Goal: Information Seeking & Learning: Learn about a topic

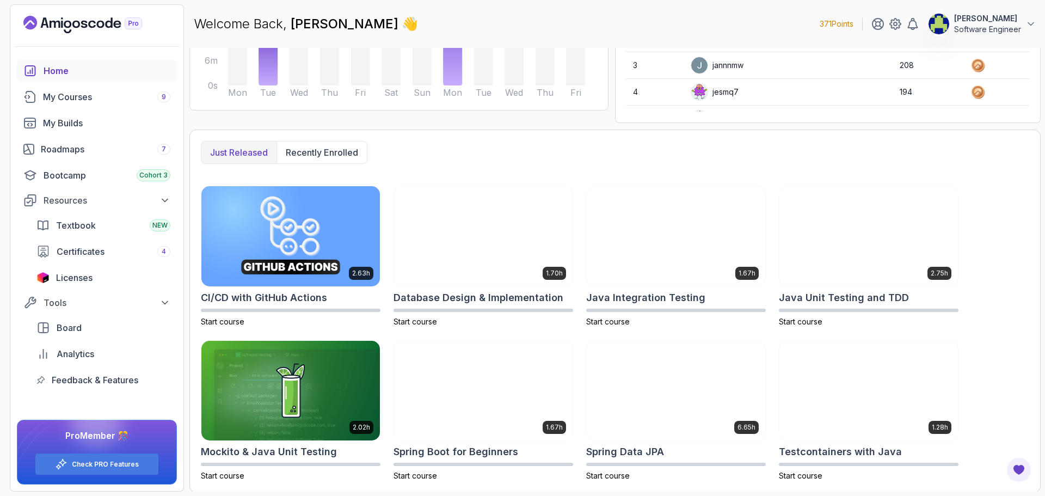
scroll to position [202, 0]
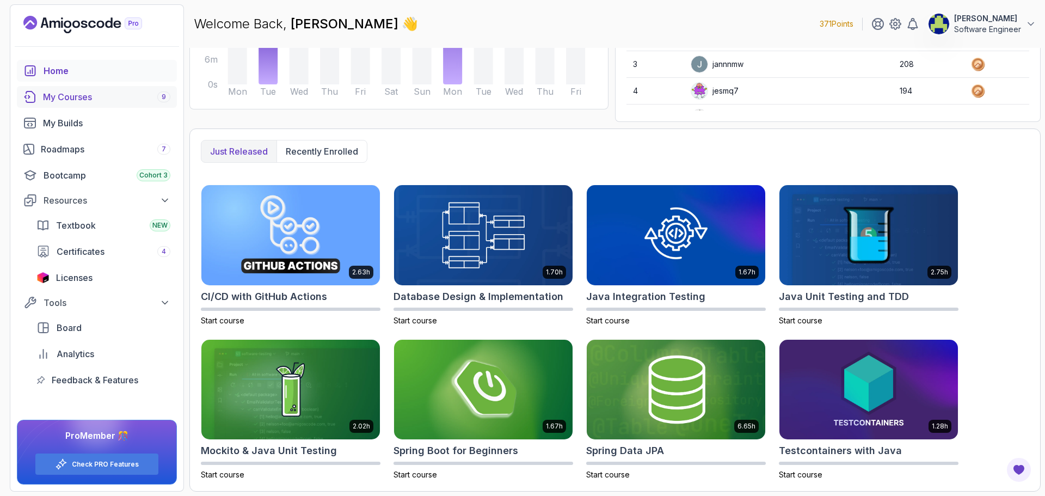
click at [99, 105] on link "My Courses 9" at bounding box center [97, 97] width 160 height 22
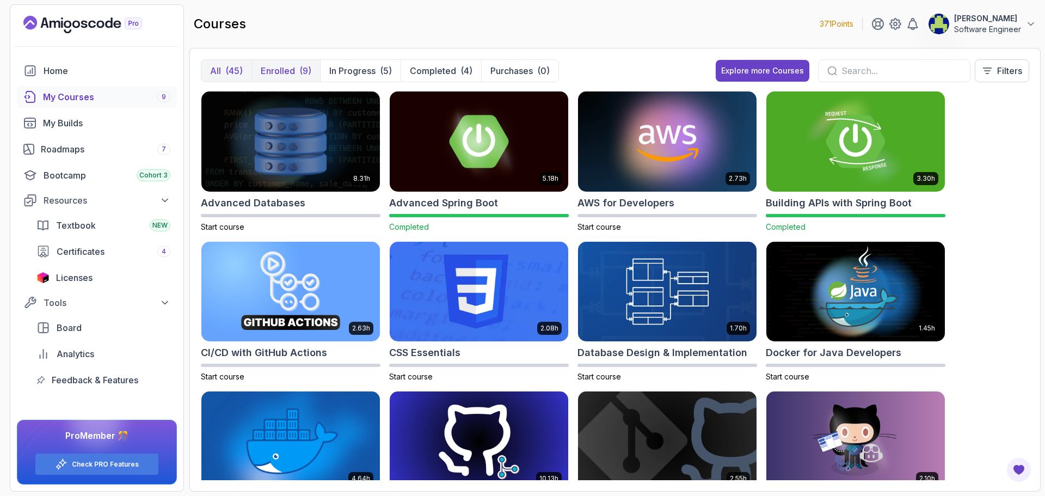
click at [299, 72] on div "(9)" at bounding box center [305, 70] width 12 height 13
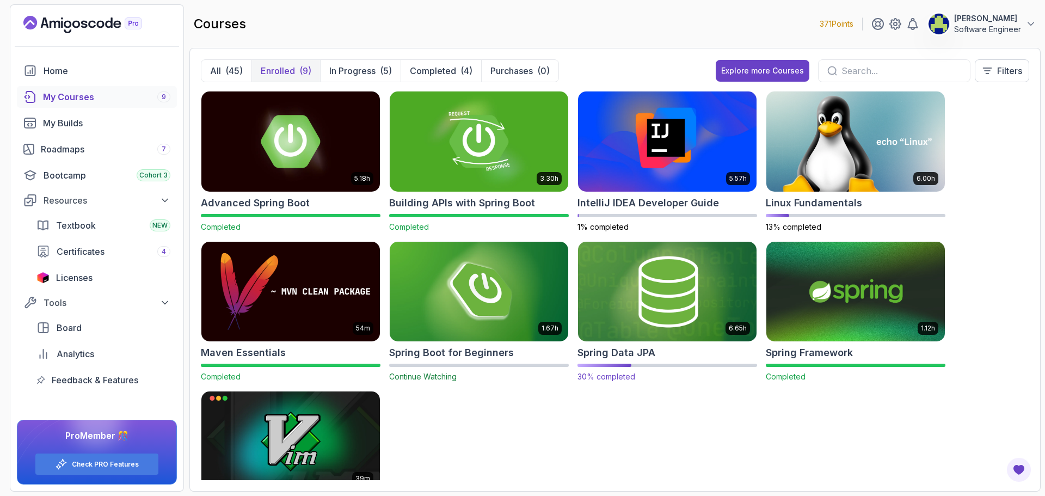
click at [628, 300] on img at bounding box center [667, 291] width 187 height 105
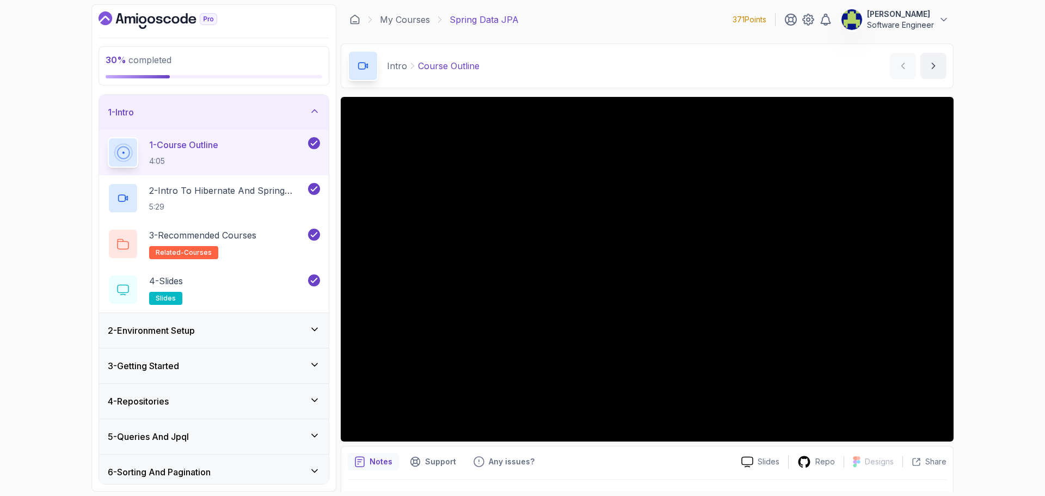
click at [257, 112] on div "1 - Intro" at bounding box center [214, 112] width 212 height 13
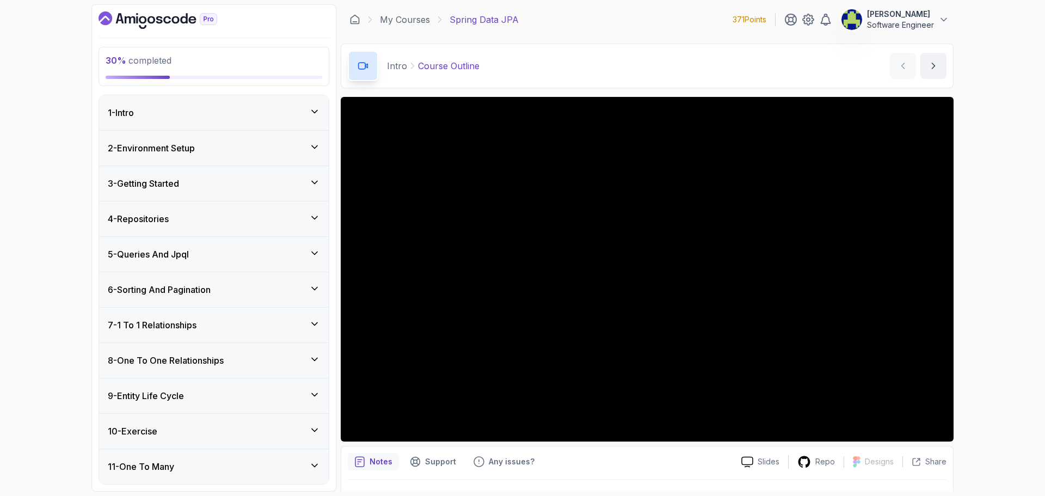
click at [242, 249] on div "5 - Queries And Jpql" at bounding box center [214, 254] width 212 height 13
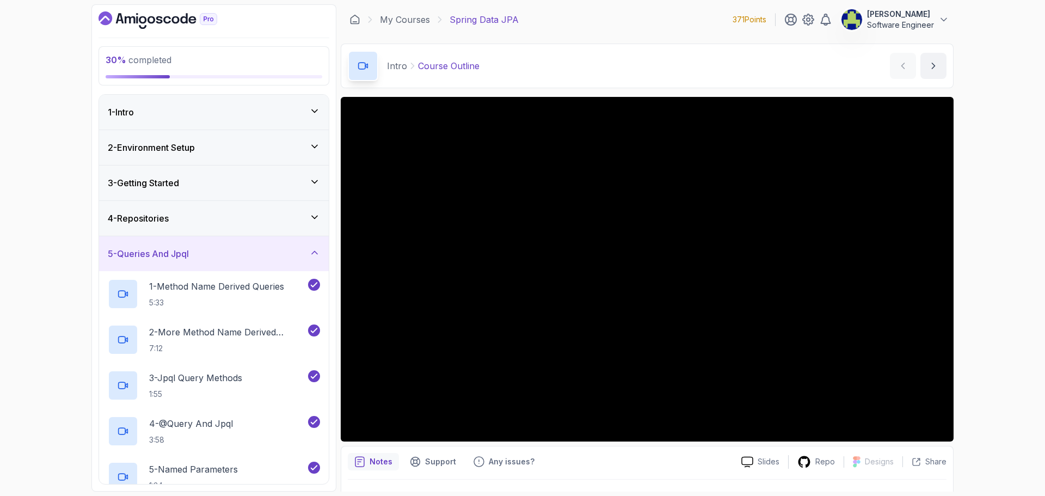
click at [242, 250] on div "5 - Queries And Jpql" at bounding box center [214, 253] width 212 height 13
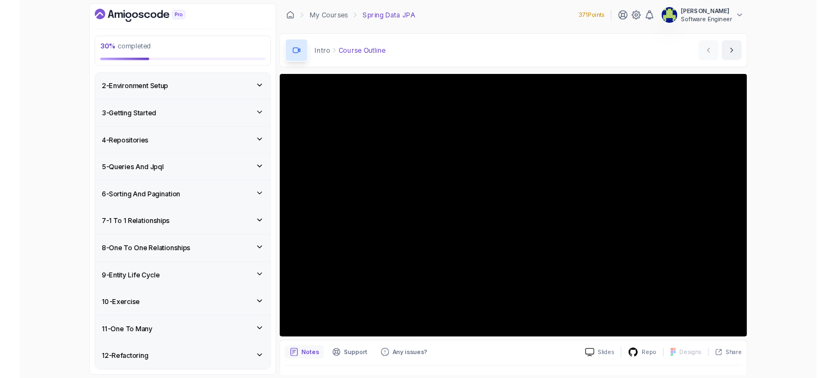
scroll to position [54, 0]
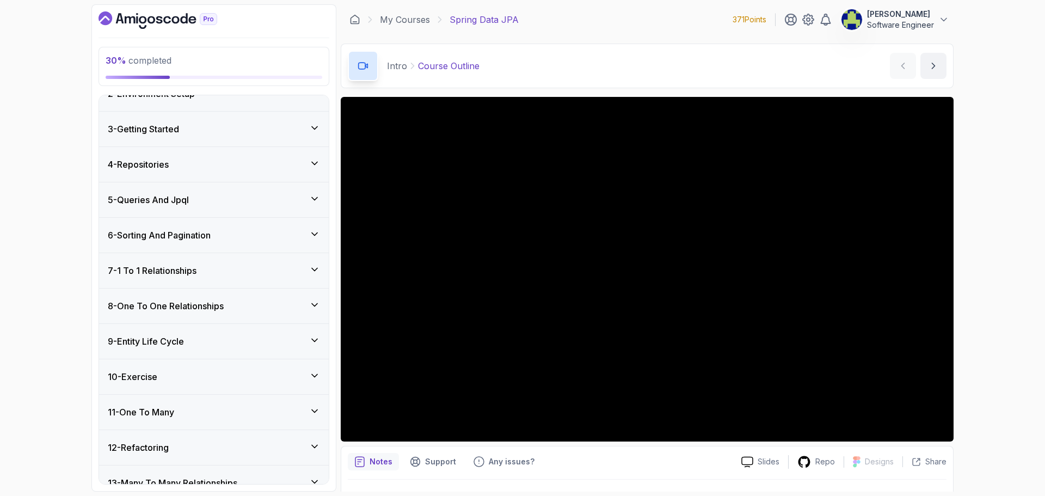
click at [245, 238] on div "6 - Sorting And Pagination" at bounding box center [214, 235] width 212 height 13
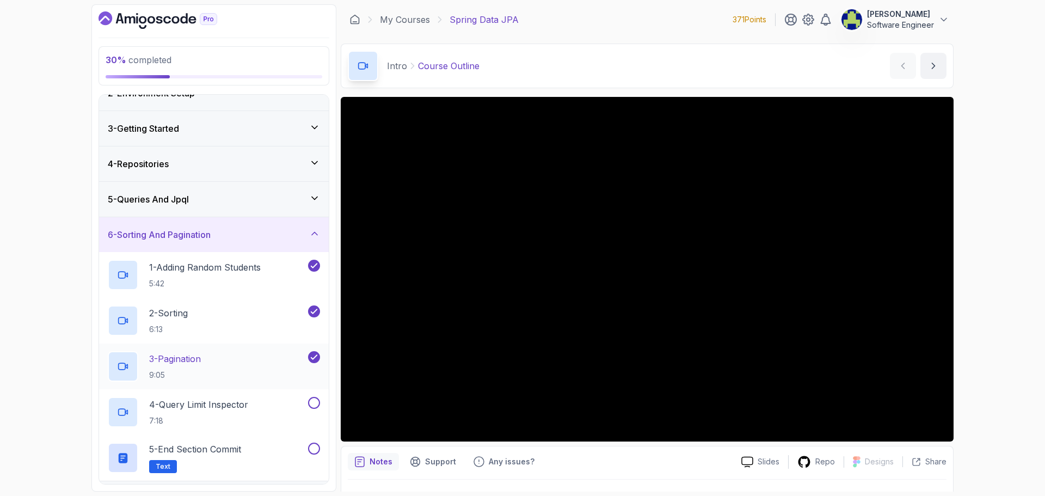
click at [279, 361] on div "3 - Pagination 9:05" at bounding box center [207, 366] width 198 height 30
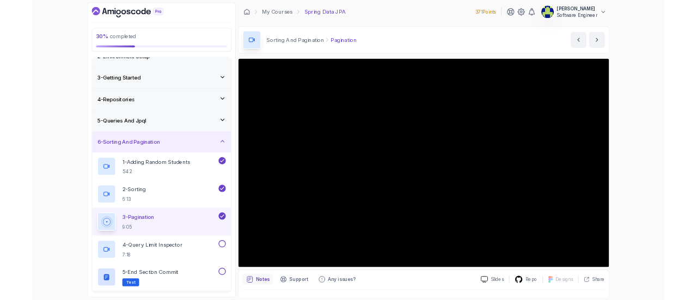
scroll to position [54, 0]
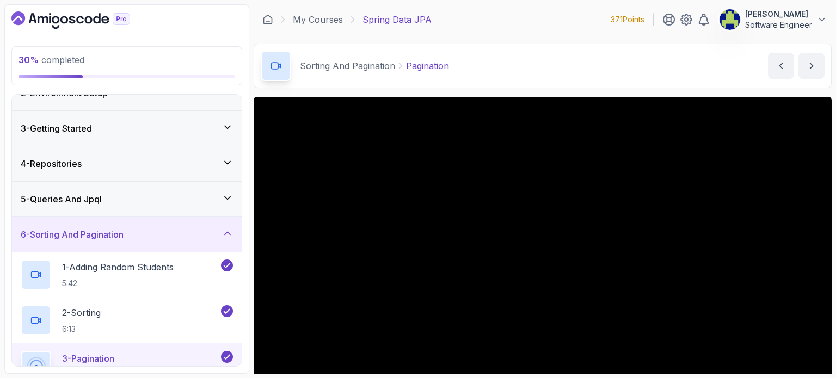
click at [503, 13] on div "My Courses Spring Data JPA 371 Points [PERSON_NAME] Software Engineer" at bounding box center [543, 19] width 578 height 30
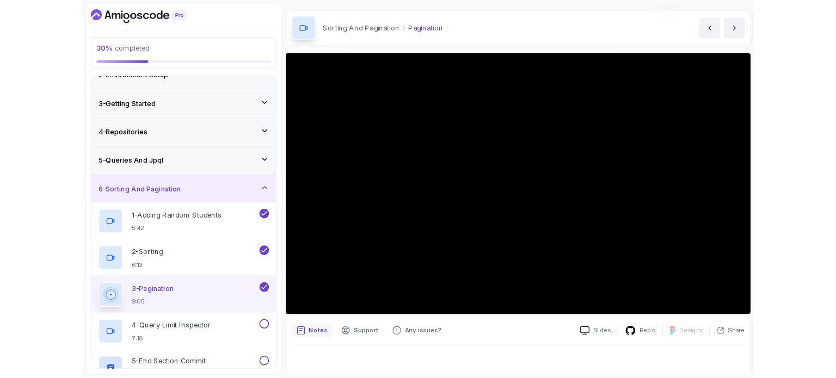
scroll to position [31, 0]
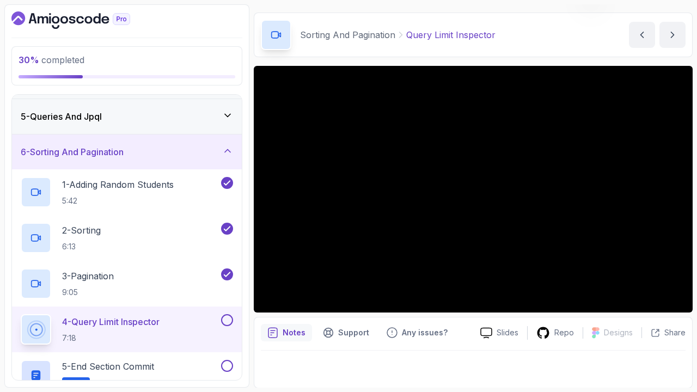
scroll to position [31, 0]
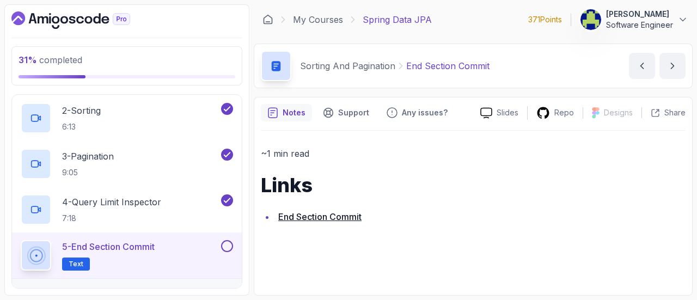
scroll to position [259, 0]
click at [229, 239] on button at bounding box center [227, 244] width 12 height 12
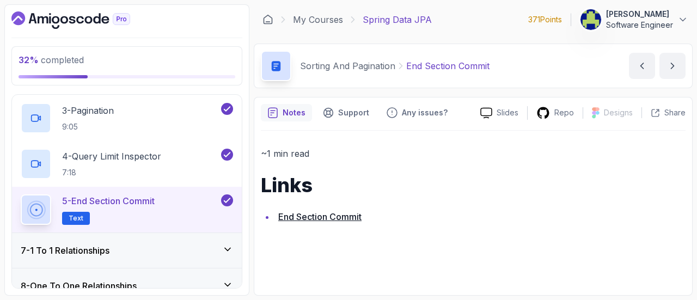
scroll to position [303, 0]
click at [230, 251] on icon at bounding box center [227, 249] width 11 height 11
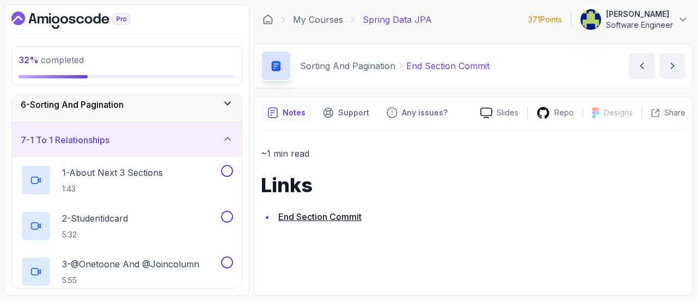
scroll to position [182, 0]
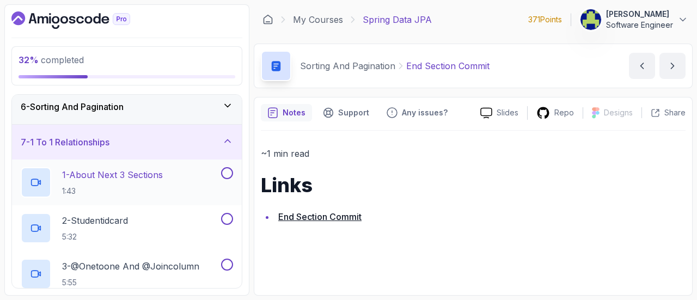
click at [154, 179] on p "1 - About Next 3 Sections" at bounding box center [112, 174] width 101 height 13
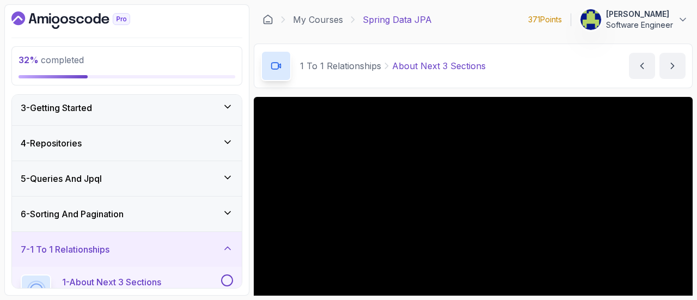
scroll to position [74, 0]
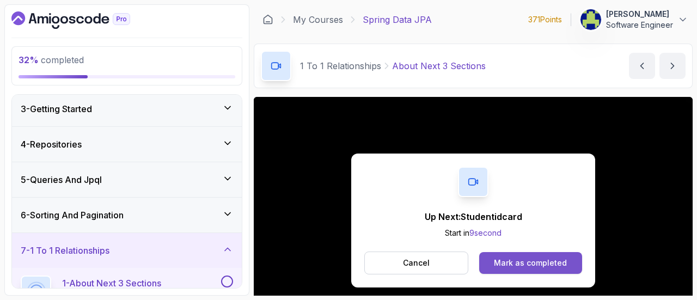
click at [544, 261] on div "Mark as completed" at bounding box center [530, 262] width 73 height 11
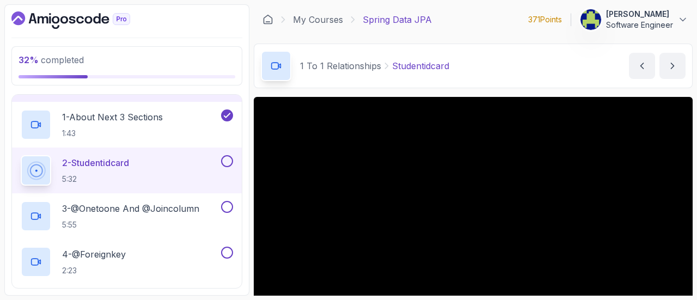
scroll to position [242, 0]
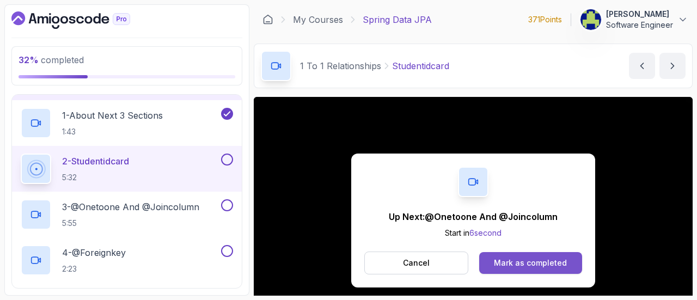
click at [511, 264] on div "Mark as completed" at bounding box center [530, 262] width 73 height 11
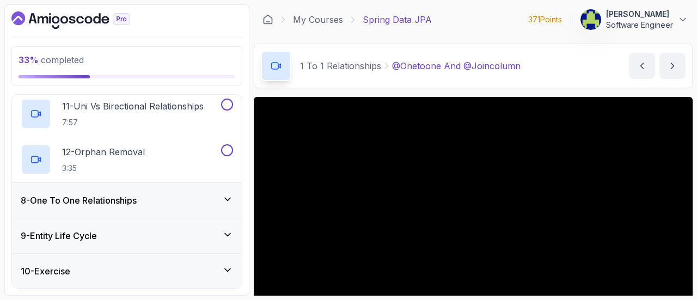
scroll to position [709, 0]
